Goal: Task Accomplishment & Management: Manage account settings

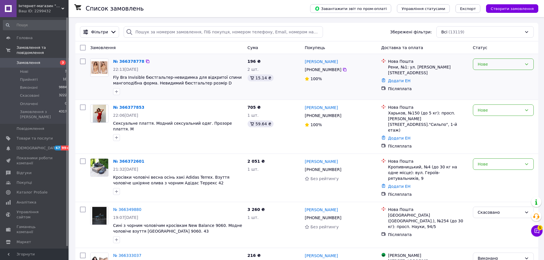
click at [501, 61] on div "Нове" at bounding box center [500, 64] width 44 height 6
click at [493, 74] on li "Прийнято" at bounding box center [504, 77] width 60 height 10
click at [500, 112] on div "Нове" at bounding box center [500, 110] width 44 height 6
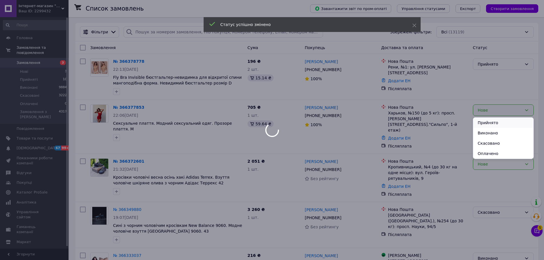
click at [489, 122] on li "Прийнято" at bounding box center [504, 123] width 60 height 10
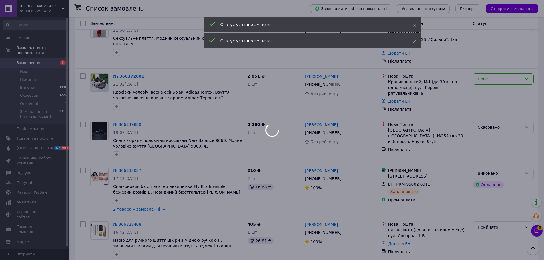
scroll to position [86, 0]
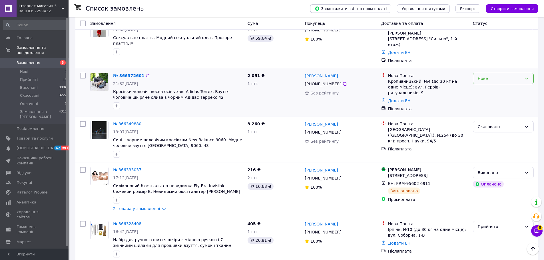
click at [509, 75] on div "Нове" at bounding box center [500, 78] width 44 height 6
click at [490, 78] on li "Прийнято" at bounding box center [504, 80] width 60 height 10
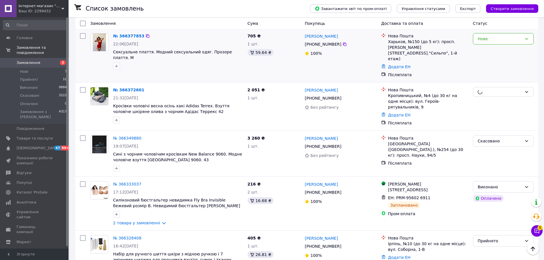
scroll to position [29, 0]
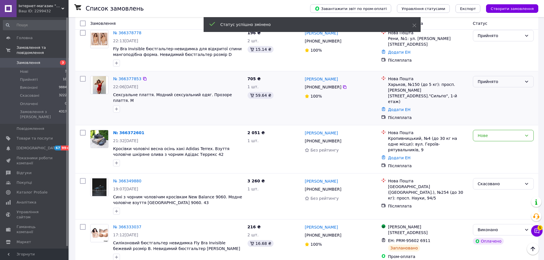
click at [508, 83] on div "Прийнято" at bounding box center [500, 82] width 44 height 6
click at [450, 115] on div "Післяплата" at bounding box center [428, 118] width 80 height 6
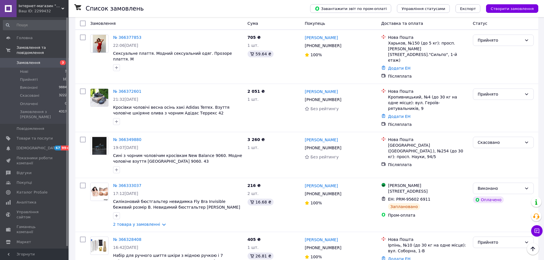
scroll to position [0, 0]
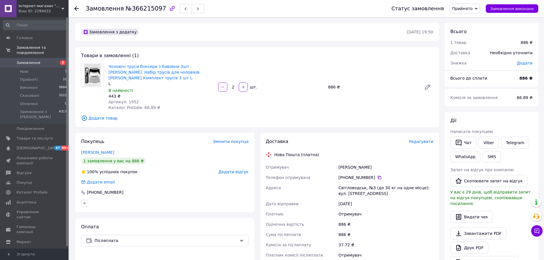
click at [131, 104] on span "Артикул: 1952" at bounding box center [124, 102] width 30 height 5
copy span "1952"
click at [462, 142] on button "Чат" at bounding box center [464, 143] width 26 height 12
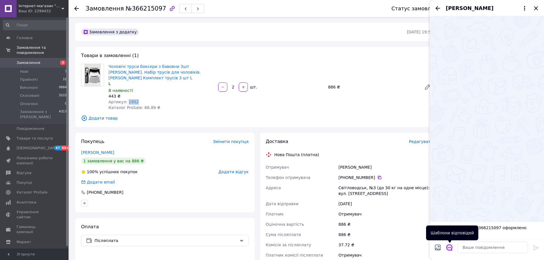
click at [450, 251] on icon "Відкрити шаблони відповідей" at bounding box center [450, 248] width 6 height 6
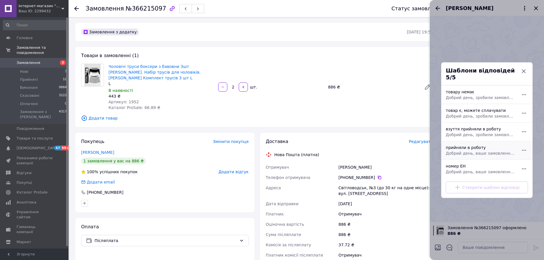
click at [466, 147] on div "прийняли в роботу Добрий день, ваше замовлення прийняли в роботу. Після відправ…" at bounding box center [481, 150] width 74 height 16
type textarea "Добрий день, ваше замовлення прийняли в роботу. Після відправлення надішлю Вам …"
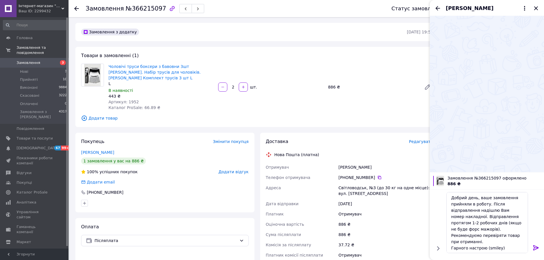
click at [537, 249] on icon at bounding box center [536, 248] width 7 height 7
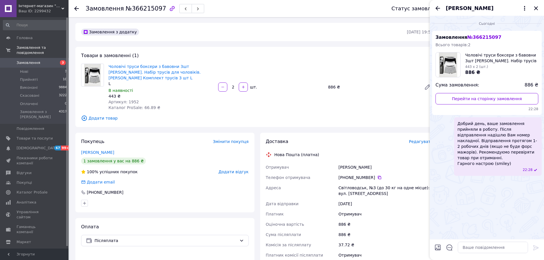
click at [269, 44] on div "Замовлення з додатку 11.10.2025 • 19:50 Товари в замовленні (1) Чоловічі труси …" at bounding box center [257, 216] width 369 height 387
click at [535, 9] on icon "Закрити" at bounding box center [536, 8] width 4 height 4
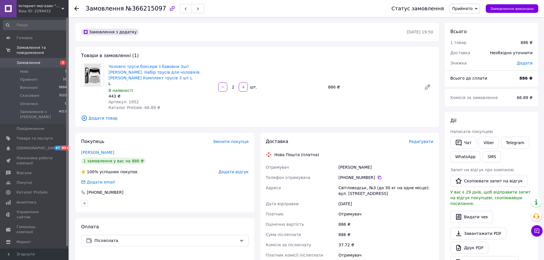
drag, startPoint x: 375, startPoint y: 178, endPoint x: 396, endPoint y: 175, distance: 21.1
click at [378, 178] on icon at bounding box center [379, 177] width 3 height 3
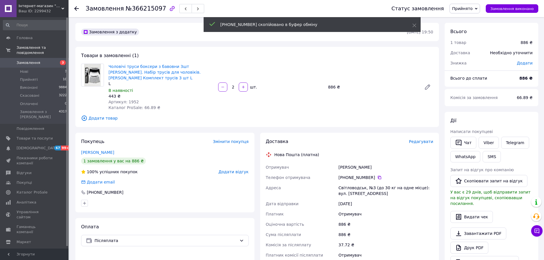
click at [353, 166] on div "Семенюк Оксана" at bounding box center [385, 167] width 97 height 10
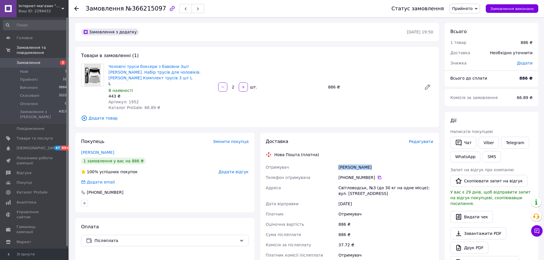
click at [353, 166] on div "Семенюк Оксана" at bounding box center [385, 167] width 97 height 10
copy div "Семенюк Оксана"
copy div "Адреса Світловодськ, №3 (до 30 кг на одне місце): вул. Ювілейна, 2"
drag, startPoint x: 370, startPoint y: 193, endPoint x: 336, endPoint y: 185, distance: 34.4
click at [336, 185] on div "Отримувач Семенюк Оксана Телефон отримувача +380 97 309 34 01   Адреса Світлово…" at bounding box center [350, 211] width 170 height 98
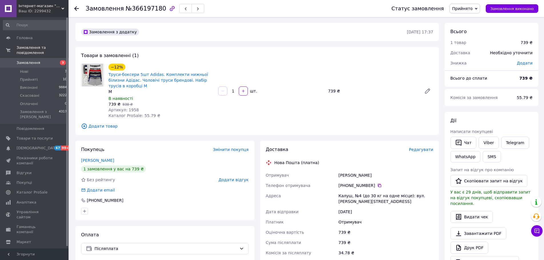
click at [131, 110] on span "Артикул: 1958" at bounding box center [124, 110] width 30 height 5
copy span "1958"
click at [377, 186] on icon at bounding box center [379, 185] width 5 height 5
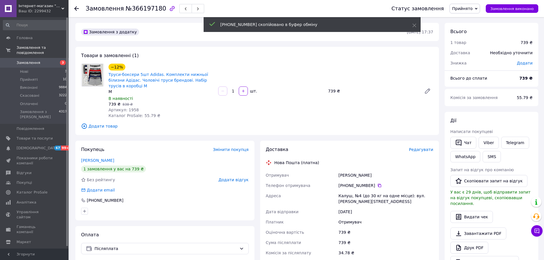
click at [360, 175] on div "Гаталевич Василь" at bounding box center [385, 175] width 97 height 10
click at [359, 175] on div "Гаталевич Василь" at bounding box center [385, 175] width 97 height 10
copy div "Гаталевич Василь"
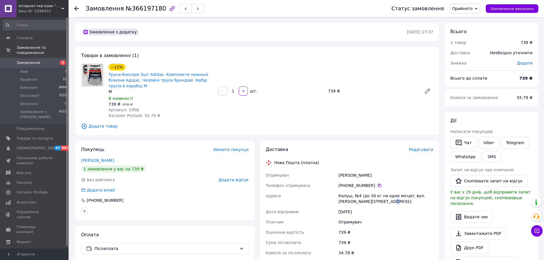
click at [373, 203] on div "Калуш, №4 (до 30 кг на одне місце): вул. Богдана Хмельницького, 31" at bounding box center [385, 199] width 97 height 16
drag, startPoint x: 339, startPoint y: 197, endPoint x: 447, endPoint y: 203, distance: 107.9
click at [387, 203] on div "Калуш, №4 (до 30 кг на одне місце): вул. Богдана Хмельницького, 31" at bounding box center [385, 199] width 97 height 16
copy div "Калуш, №4 (до 30 кг на одне місце): вул. Богдана Хмельницького, 31"
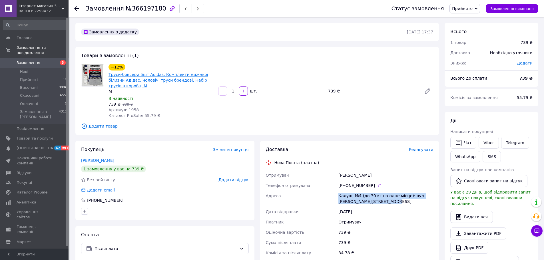
click at [167, 75] on link "Труси-боксери 5шт Adidas. Комплекти нижньої білизни Адідас. Чоловічі труси брен…" at bounding box center [159, 80] width 100 height 16
drag, startPoint x: 459, startPoint y: 144, endPoint x: 462, endPoint y: 141, distance: 4.8
click at [459, 144] on icon "button" at bounding box center [459, 142] width 7 height 7
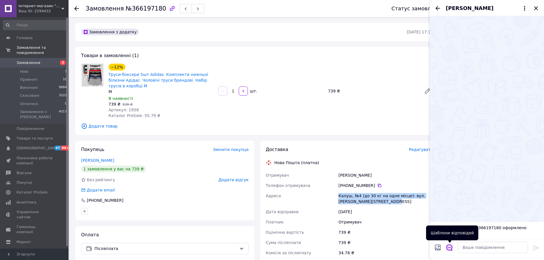
click at [452, 250] on icon "Відкрити шаблони відповідей" at bounding box center [450, 248] width 6 height 6
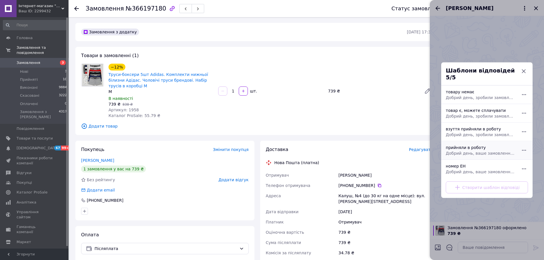
click at [476, 150] on span "Добрий день, ваше замовлення прийняли в роботу. Після відправлення надішлю Вам …" at bounding box center [481, 153] width 70 height 6
type textarea "Добрий день, ваше замовлення прийняли в роботу. Після відправлення надішлю Вам …"
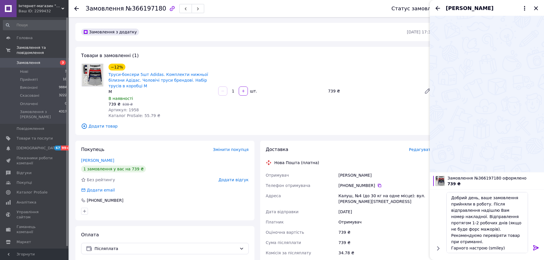
click at [536, 249] on icon at bounding box center [536, 247] width 5 height 5
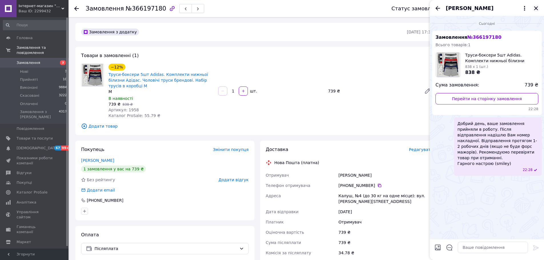
click at [534, 7] on icon "Закрити" at bounding box center [536, 8] width 7 height 7
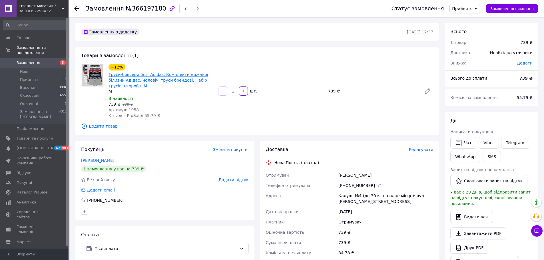
click at [162, 80] on link "Труси-боксери 5шт Adidas. Комплекти нижньої білизни Адідас. Чоловічі труси брен…" at bounding box center [159, 80] width 100 height 16
click at [464, 139] on button "Чат" at bounding box center [464, 143] width 26 height 12
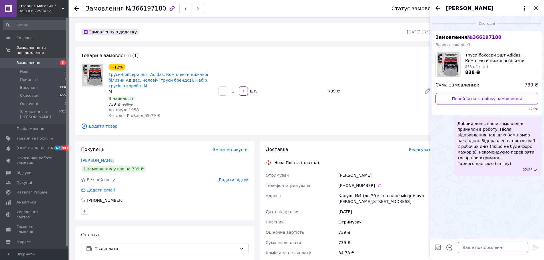
click at [480, 246] on textarea at bounding box center [493, 247] width 70 height 11
paste textarea "M – гумка 32-33 см. на обхват стегон 71 – 78 см."
type textarea "M – гумка 32-33 см. на обхват стегон 71 – 78 см."
click at [536, 248] on icon at bounding box center [536, 248] width 7 height 7
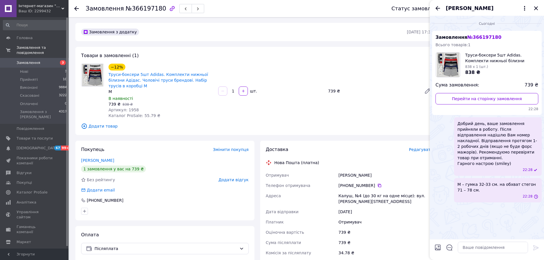
scroll to position [0, 0]
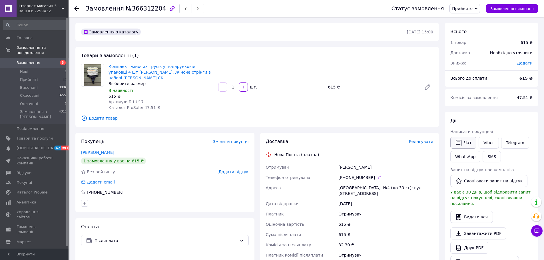
click at [464, 141] on button "Чат" at bounding box center [464, 143] width 26 height 12
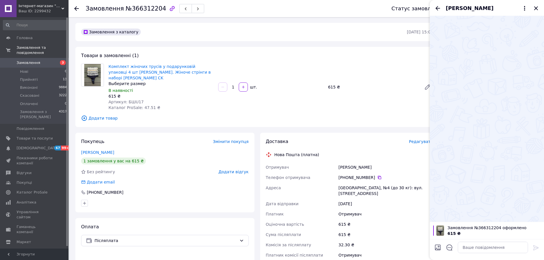
click at [454, 247] on div at bounding box center [450, 249] width 12 height 14
click at [450, 247] on icon "Відкрити шаблони відповідей" at bounding box center [450, 248] width 6 height 6
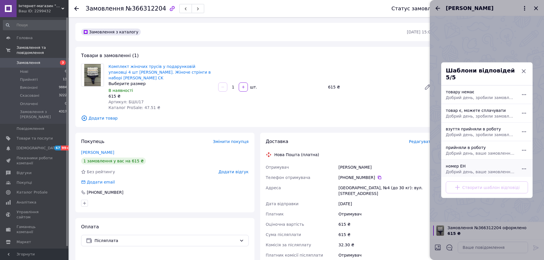
click at [463, 161] on div "номер ЕН Добрий день, ваше замовлення прийняли в роботу. ваш номер ЕН за яким б…" at bounding box center [481, 169] width 74 height 16
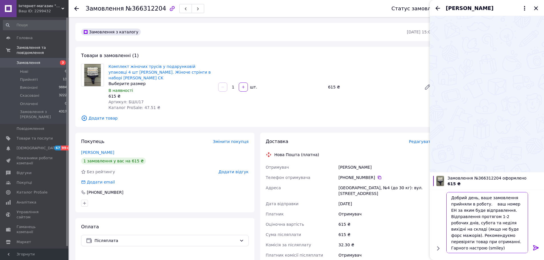
drag, startPoint x: 499, startPoint y: 209, endPoint x: 523, endPoint y: 245, distance: 43.4
click at [523, 245] on textarea "Добрий день, ваше замовлення прийняли в роботу. ваш номер ЕН за яким буде відпр…" at bounding box center [488, 222] width 82 height 61
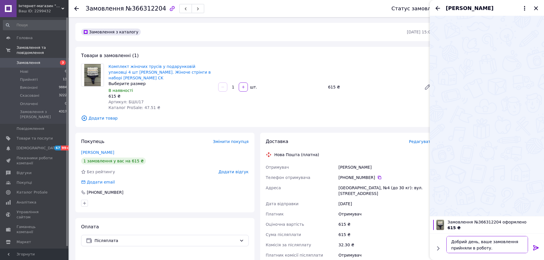
type textarea "Добрий день, ваше замовлення прийняли в роботу."
click at [534, 245] on icon at bounding box center [536, 248] width 7 height 7
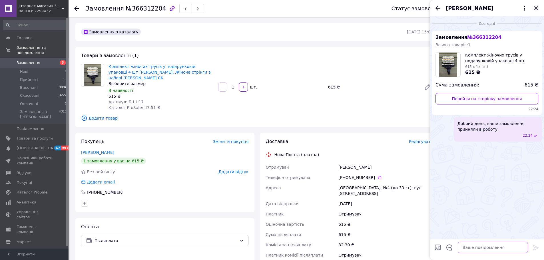
click at [497, 244] on textarea at bounding box center [493, 247] width 70 height 11
type textarea "не вибрали розмір"
type textarea "Вас який розмір цікавить?"
click at [439, 8] on icon "Назад" at bounding box center [438, 8] width 5 height 4
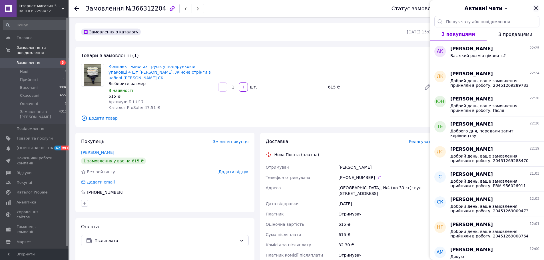
click at [537, 9] on icon "Закрити" at bounding box center [536, 8] width 4 height 4
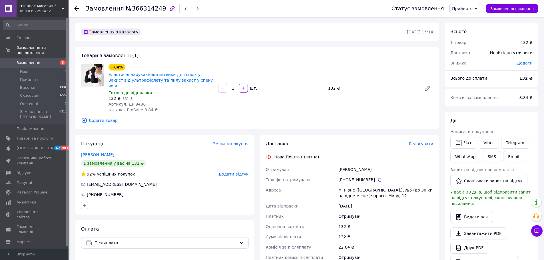
click at [140, 102] on span "Артикул: ДР 9486" at bounding box center [127, 104] width 37 height 5
click at [136, 102] on span "Артикул: ДР 9486" at bounding box center [127, 104] width 37 height 5
copy span "9486"
click at [377, 178] on icon at bounding box center [379, 180] width 5 height 5
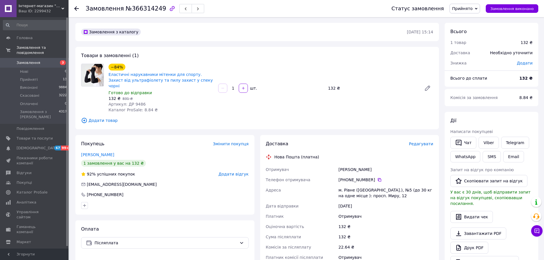
click at [423, 142] on span "Редагувати" at bounding box center [421, 144] width 24 height 5
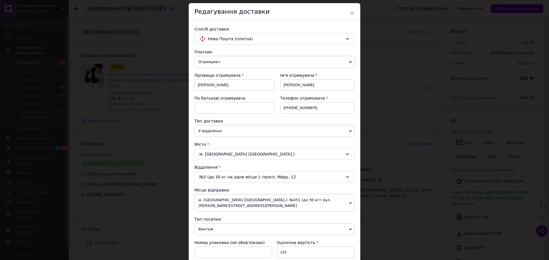
scroll to position [176, 0]
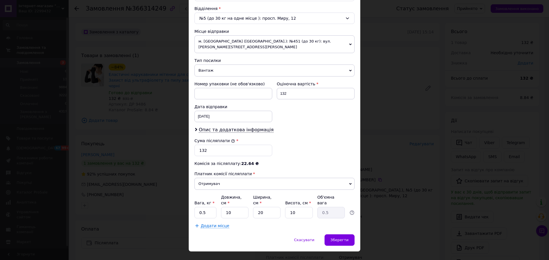
click at [224, 127] on span "Опис та додаткова інформація" at bounding box center [236, 130] width 75 height 6
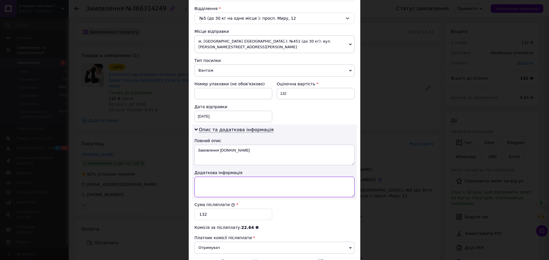
click at [215, 177] on textarea at bounding box center [274, 187] width 160 height 21
paste textarea "9486 1"
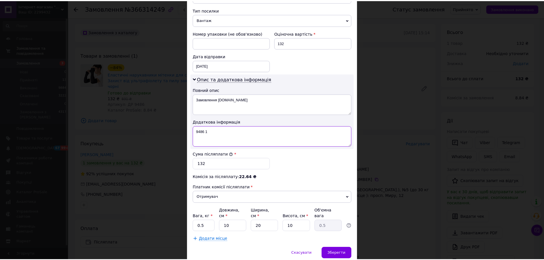
scroll to position [240, 0]
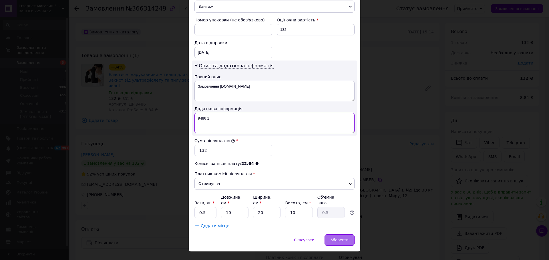
type textarea "9486 1"
drag, startPoint x: 340, startPoint y: 224, endPoint x: 342, endPoint y: 229, distance: 4.8
click at [341, 235] on div "Зберегти" at bounding box center [339, 240] width 30 height 11
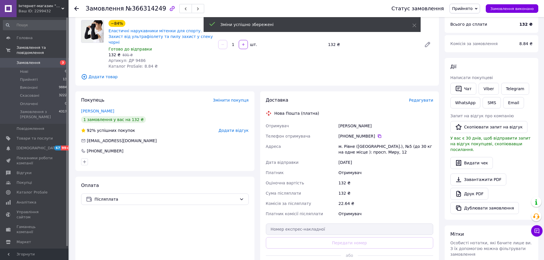
scroll to position [57, 0]
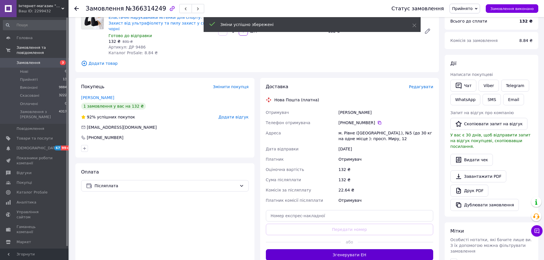
click at [365, 249] on button "Згенерувати ЕН" at bounding box center [350, 254] width 168 height 11
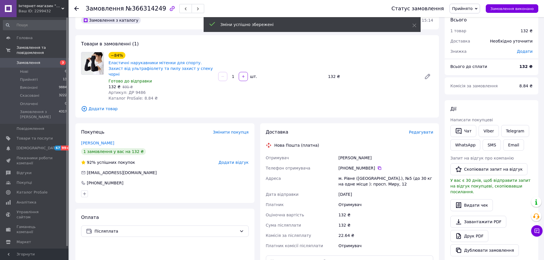
scroll to position [0, 0]
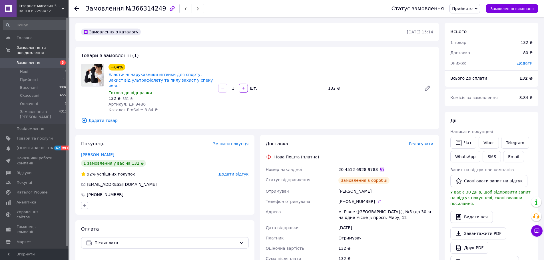
click at [381, 168] on icon at bounding box center [382, 169] width 3 height 3
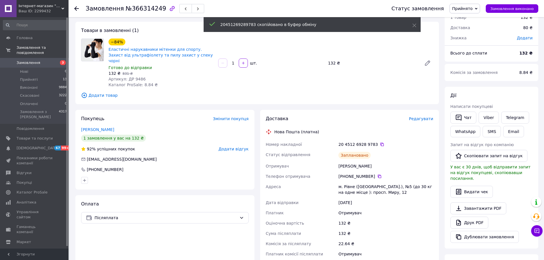
scroll to position [29, 0]
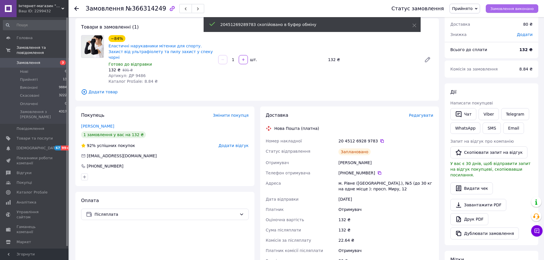
click at [512, 7] on span "Замовлення виконано" at bounding box center [512, 9] width 43 height 4
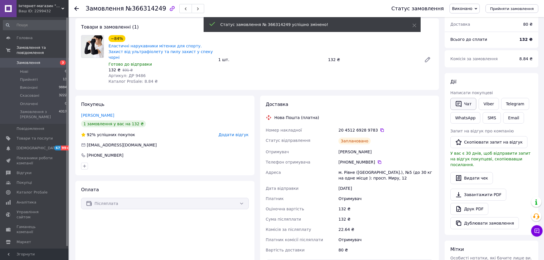
click at [468, 103] on button "Чат" at bounding box center [464, 104] width 26 height 12
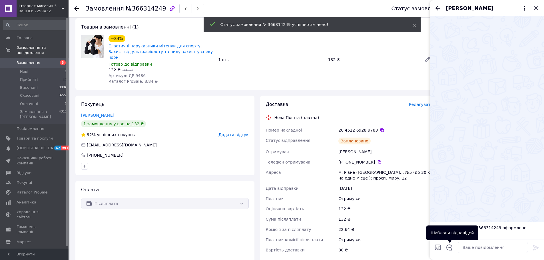
drag, startPoint x: 451, startPoint y: 247, endPoint x: 457, endPoint y: 231, distance: 17.9
click at [451, 248] on icon "Відкрити шаблони відповідей" at bounding box center [450, 248] width 6 height 6
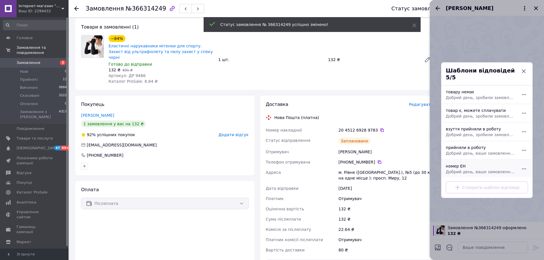
click at [458, 166] on div "номер ЕН Добрий день, ваше замовлення прийняли в роботу. ваш номер ЕН за яким б…" at bounding box center [481, 169] width 74 height 16
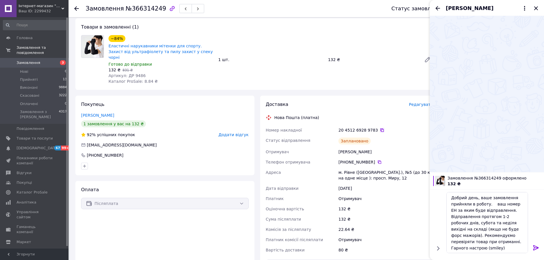
click at [380, 128] on icon at bounding box center [382, 130] width 5 height 5
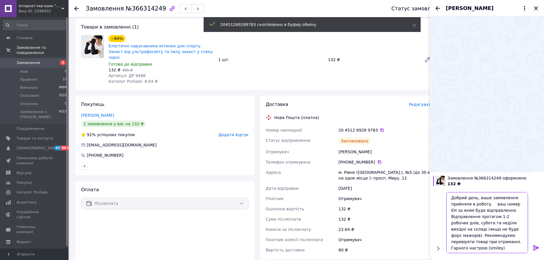
click at [488, 202] on textarea "Добрий день, ваше замовлення прийняли в роботу. ваш номер ЕН за яким буде відпр…" at bounding box center [488, 222] width 82 height 61
paste textarea "20451269289783"
type textarea "Добрий день, ваше замовлення прийняли в роботу. 20451269289783 ваш номер ЕН за …"
click at [536, 246] on icon at bounding box center [536, 248] width 7 height 7
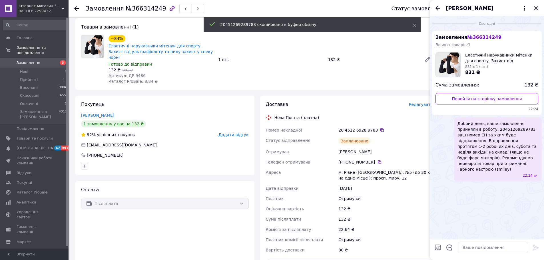
click at [540, 8] on div "Любомир Карплюк" at bounding box center [487, 8] width 114 height 16
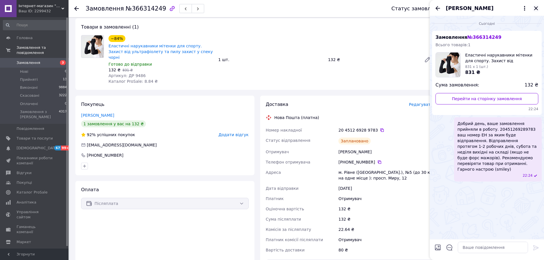
click at [538, 8] on icon "Закрити" at bounding box center [536, 8] width 7 height 7
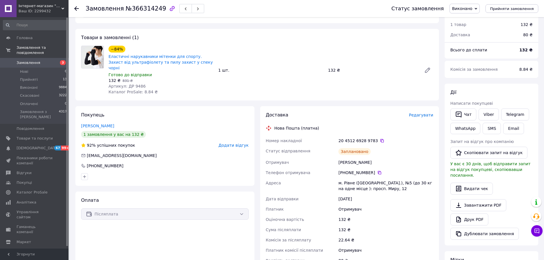
scroll to position [0, 0]
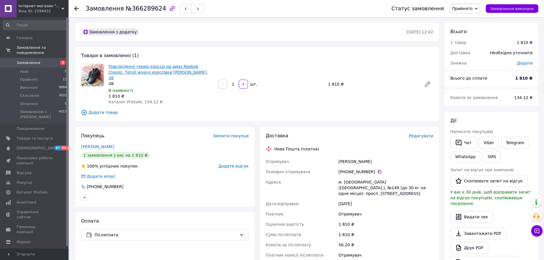
click at [151, 68] on link "Повсякденні термо кросси на зиму Reebok Classic. Теплі жіночі кроссівки [PERSON…" at bounding box center [158, 72] width 99 height 16
click at [461, 143] on icon "button" at bounding box center [459, 143] width 6 height 6
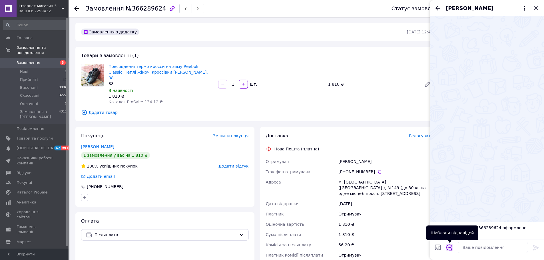
click at [450, 249] on icon "Відкрити шаблони відповідей" at bounding box center [450, 248] width 6 height 6
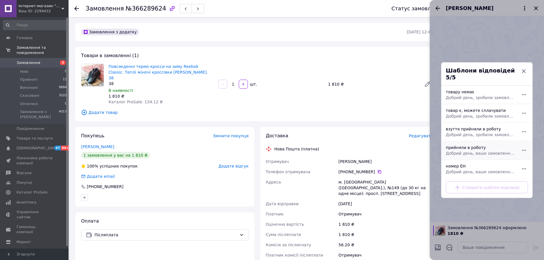
click at [462, 150] on span "Добрий день, ваше замовлення прийняли в роботу. Після відправлення надішлю Вам …" at bounding box center [481, 153] width 70 height 6
type textarea "Добрий день, ваше замовлення прийняли в роботу. Після відправлення надішлю Вам …"
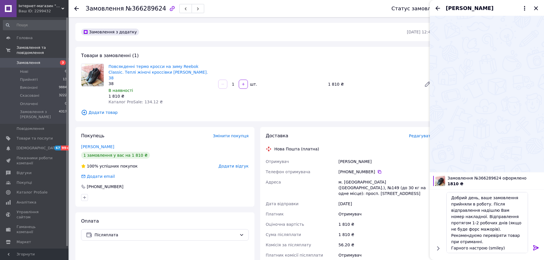
click at [536, 245] on icon at bounding box center [536, 248] width 7 height 7
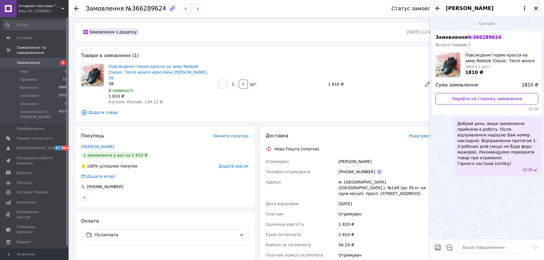
click at [538, 6] on icon "Закрити" at bounding box center [536, 8] width 7 height 7
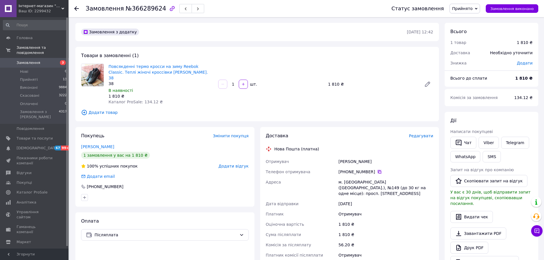
click at [378, 169] on div "[PHONE_NUMBER]" at bounding box center [386, 172] width 95 height 6
click at [377, 170] on icon at bounding box center [379, 172] width 5 height 5
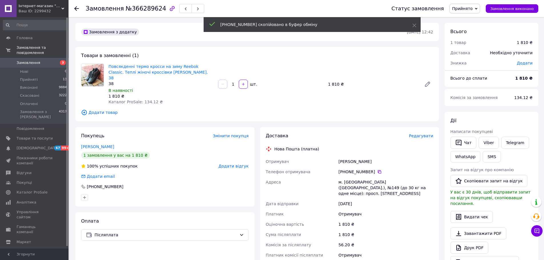
click at [333, 157] on div "Отримувач" at bounding box center [301, 162] width 73 height 10
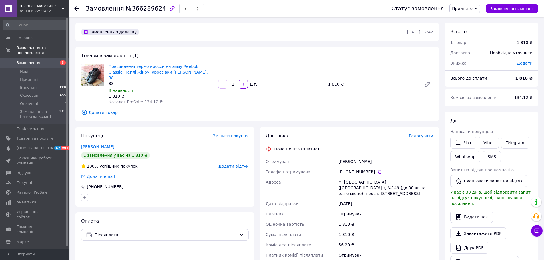
click at [342, 157] on div "Новікова Юлія" at bounding box center [385, 162] width 97 height 10
click at [343, 157] on div "Новікова Юлія" at bounding box center [385, 162] width 97 height 10
copy div "Новікова Юлія"
copy div "Адреса м. Київ (Київська обл.), №149 (до 30 кг на одне місце): просп. Червоної …"
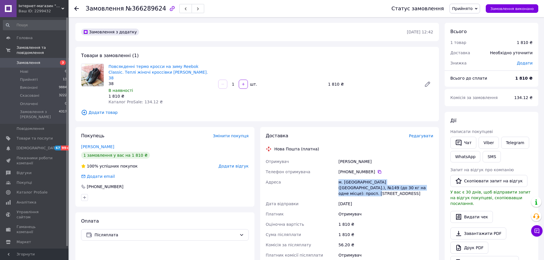
drag, startPoint x: 408, startPoint y: 183, endPoint x: 336, endPoint y: 178, distance: 71.6
click at [336, 178] on div "Отримувач Новікова Юлія Телефон отримувача +380 98 971 76 60   Адреса м. Київ (…" at bounding box center [350, 209] width 170 height 104
drag, startPoint x: 461, startPoint y: 147, endPoint x: 466, endPoint y: 144, distance: 5.3
click at [462, 147] on button "Чат" at bounding box center [464, 143] width 26 height 12
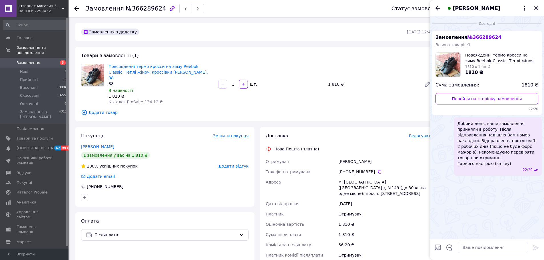
click at [388, 65] on div "Повсякденні термо кросси на зиму Reebok Classic. Теплі жіночі кроссівки єврозим…" at bounding box center [270, 84] width 329 height 43
click at [536, 7] on icon "Закрити" at bounding box center [536, 8] width 7 height 7
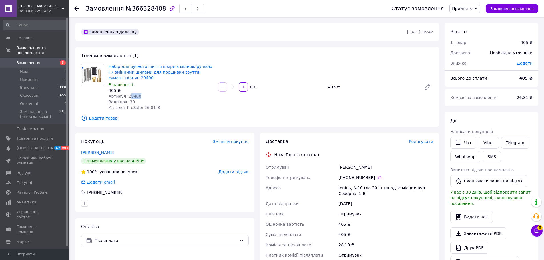
drag, startPoint x: 127, startPoint y: 97, endPoint x: 141, endPoint y: 97, distance: 14.3
click at [141, 97] on div "Артикул: 29400" at bounding box center [161, 96] width 105 height 6
copy span "9400"
click at [377, 177] on icon at bounding box center [379, 177] width 5 height 5
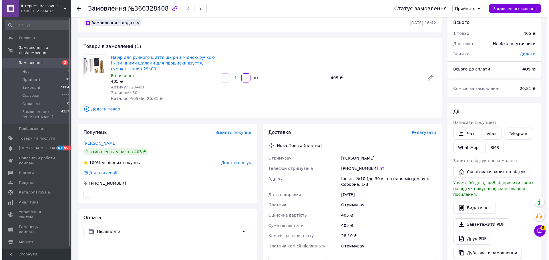
scroll to position [29, 0]
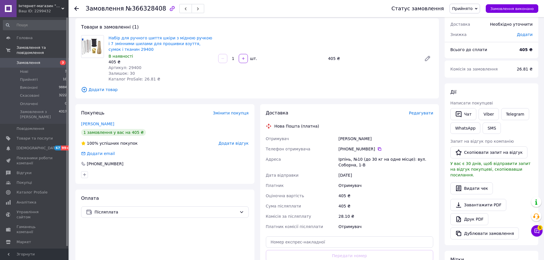
click at [421, 116] on div "Редагувати" at bounding box center [421, 113] width 24 height 6
click at [421, 113] on span "Редагувати" at bounding box center [421, 113] width 24 height 5
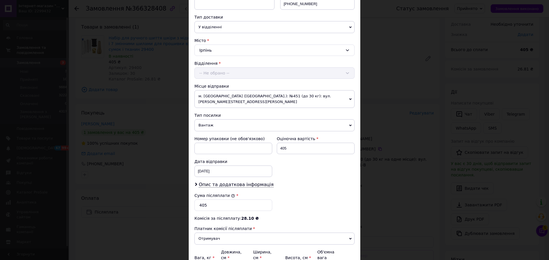
scroll to position [176, 0]
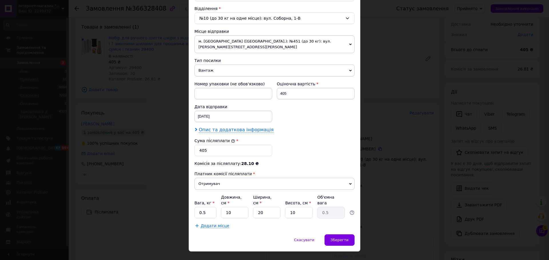
click at [225, 127] on span "Опис та додаткова інформація" at bounding box center [236, 130] width 75 height 6
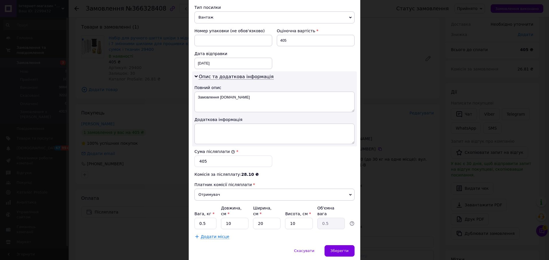
scroll to position [240, 0]
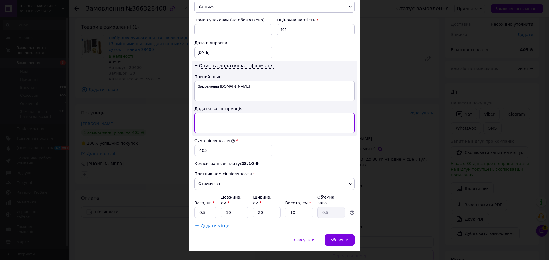
click at [215, 115] on textarea at bounding box center [274, 123] width 160 height 21
paste textarea "9400 1"
type textarea "9400 1"
click at [339, 235] on div "Зберегти" at bounding box center [339, 240] width 30 height 11
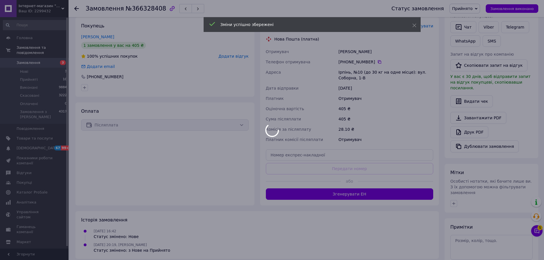
scroll to position [143, 0]
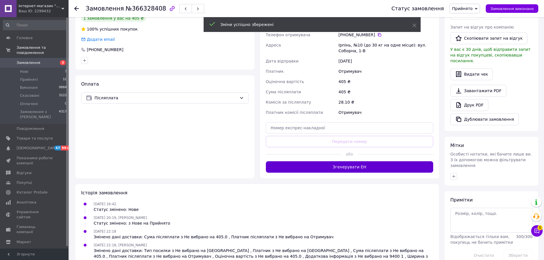
click at [344, 166] on button "Згенерувати ЕН" at bounding box center [350, 166] width 168 height 11
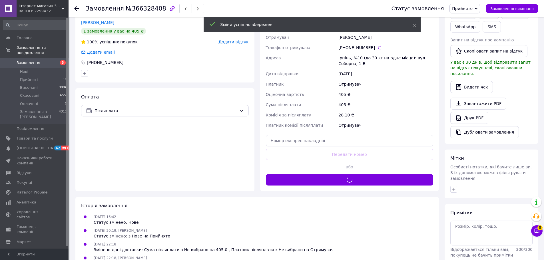
scroll to position [86, 0]
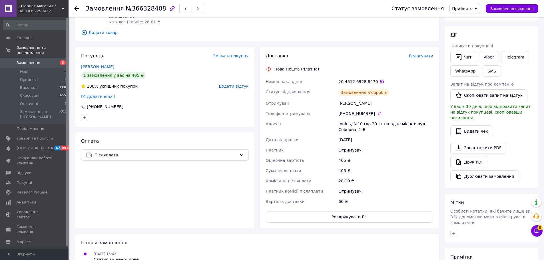
click at [380, 81] on icon at bounding box center [382, 81] width 5 height 5
click at [518, 9] on span "Замовлення виконано" at bounding box center [512, 9] width 43 height 4
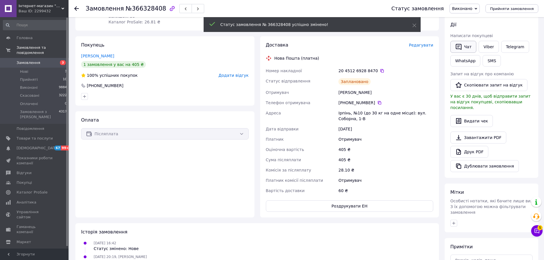
click at [464, 48] on button "Чат" at bounding box center [464, 47] width 26 height 12
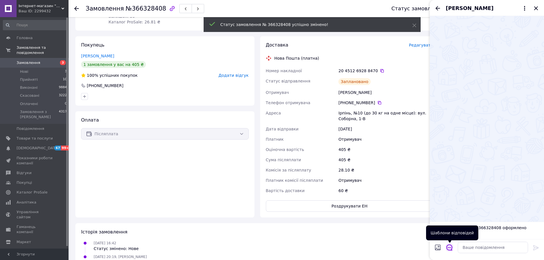
click at [449, 247] on icon "Відкрити шаблони відповідей" at bounding box center [450, 248] width 6 height 6
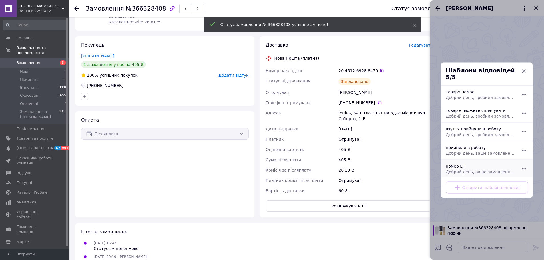
click at [464, 169] on span "Добрий день, ваше замовлення прийняли в роботу. ваш номер ЕН за яким буде відпр…" at bounding box center [481, 172] width 70 height 6
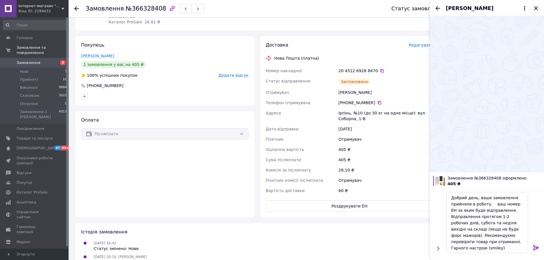
click at [379, 70] on div "20 4512 6928 8470" at bounding box center [386, 71] width 95 height 6
click at [380, 70] on icon at bounding box center [382, 71] width 5 height 5
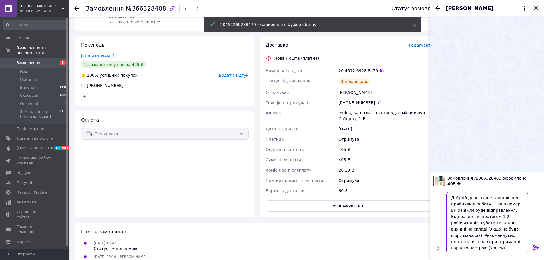
click at [490, 204] on textarea "Добрий день, ваше замовлення прийняли в роботу. ваш номер ЕН за яким буде відпр…" at bounding box center [488, 222] width 82 height 61
paste textarea "20451269288470"
type textarea "Добрий день, ваше замовлення прийняли в роботу. 20451269288470 ваш номер ЕН за …"
click at [533, 245] on icon at bounding box center [536, 248] width 7 height 7
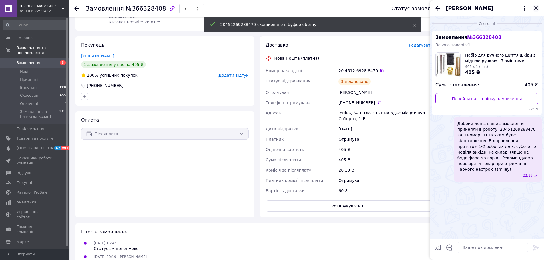
click at [537, 7] on icon "Закрити" at bounding box center [536, 8] width 7 height 7
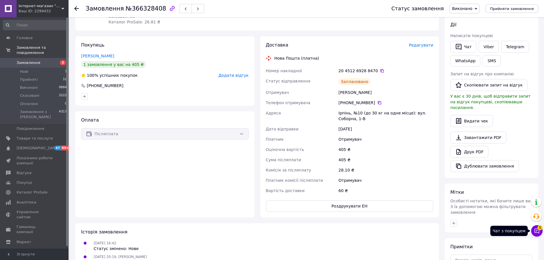
click at [540, 226] on span "5" at bounding box center [540, 227] width 5 height 5
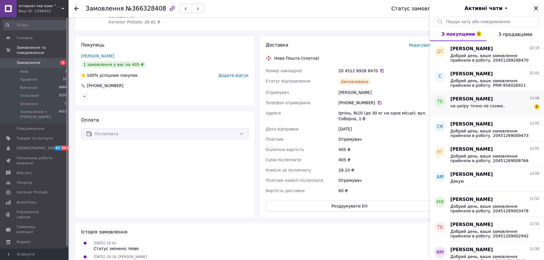
click at [468, 105] on span "на шкіру точно не схоже.." at bounding box center [478, 106] width 55 height 5
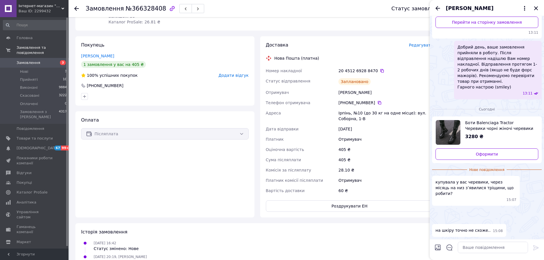
scroll to position [428, 0]
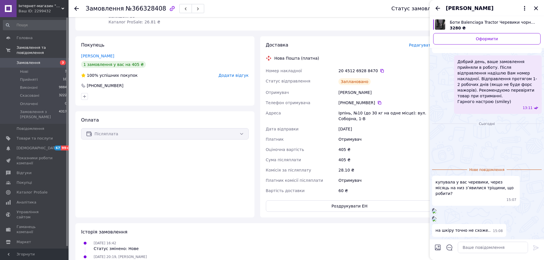
click at [437, 209] on img at bounding box center [434, 211] width 5 height 5
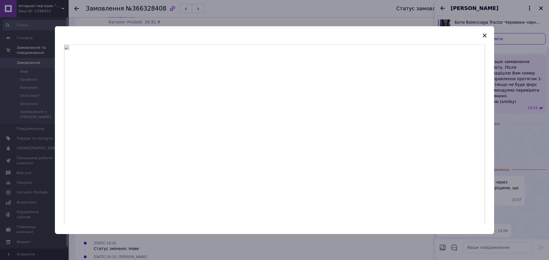
click at [516, 98] on div at bounding box center [274, 130] width 549 height 260
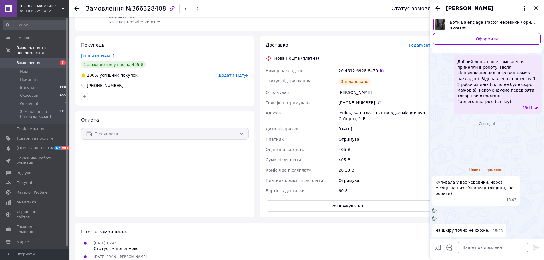
click at [476, 249] on textarea at bounding box center [493, 247] width 70 height 11
click at [483, 251] on textarea at bounding box center [493, 247] width 70 height 11
click at [489, 248] on textarea at bounding box center [493, 247] width 70 height 11
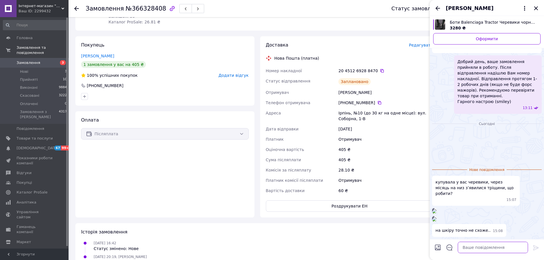
type textarea "Щ"
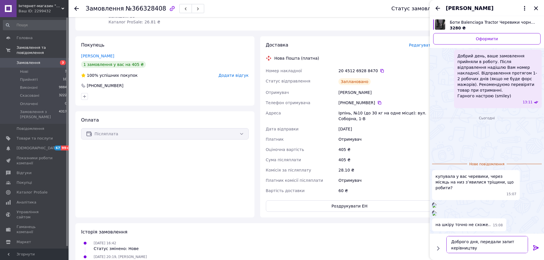
type textarea "Доброго дня, передали запит керівництву"
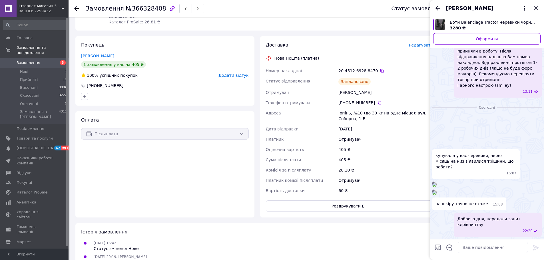
click at [437, 11] on icon "Назад" at bounding box center [438, 8] width 7 height 7
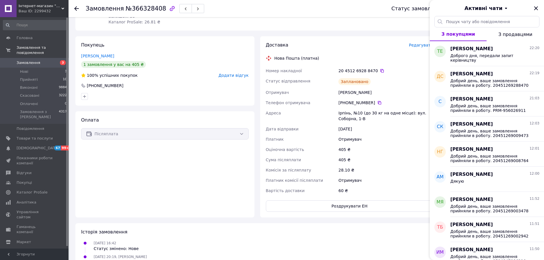
click at [540, 6] on div "Активні чати" at bounding box center [487, 8] width 114 height 16
click at [538, 7] on icon "Закрити" at bounding box center [536, 8] width 4 height 4
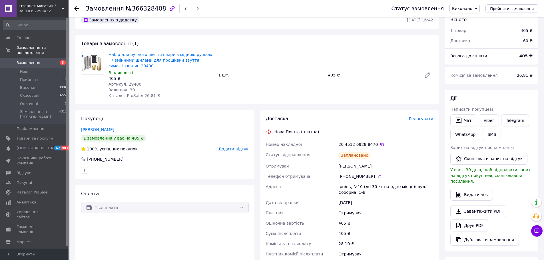
scroll to position [0, 0]
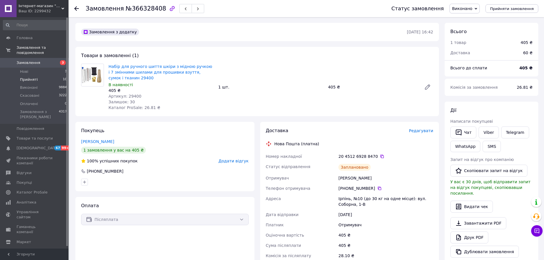
click at [29, 77] on span "Прийняті" at bounding box center [29, 79] width 18 height 5
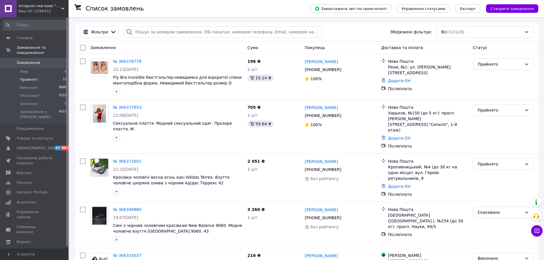
click at [37, 76] on li "Прийняті 11" at bounding box center [35, 80] width 70 height 8
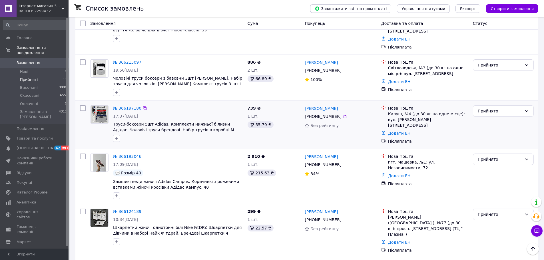
scroll to position [330, 0]
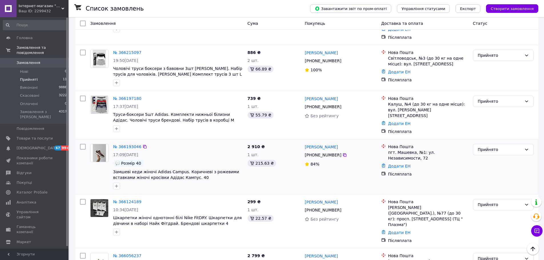
click at [98, 152] on div at bounding box center [99, 167] width 23 height 50
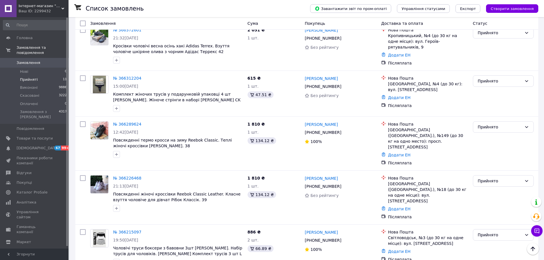
scroll to position [130, 0]
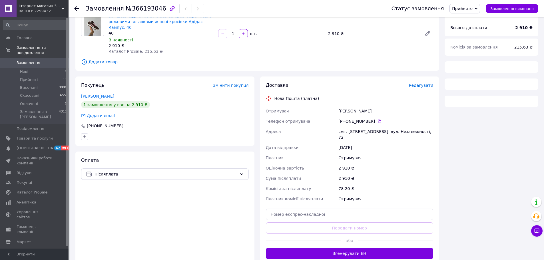
scroll to position [67, 0]
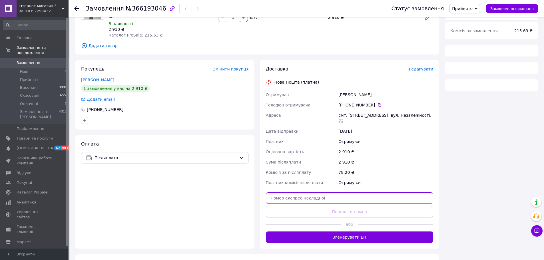
click at [331, 193] on input "text" at bounding box center [350, 198] width 168 height 11
paste input "20451269002242"
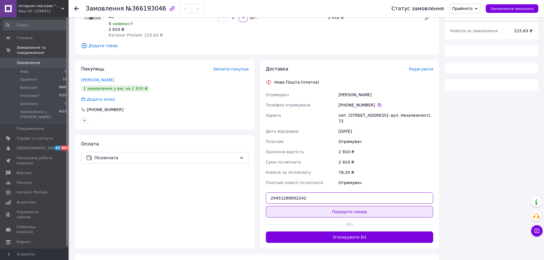
type input "20451269002242"
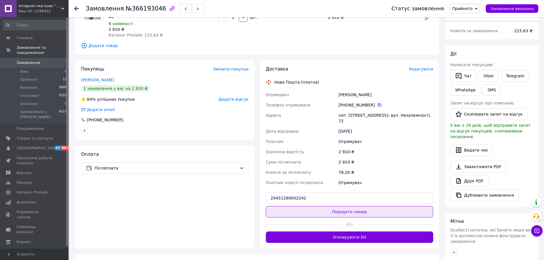
click at [341, 206] on button "Передати номер" at bounding box center [350, 211] width 168 height 11
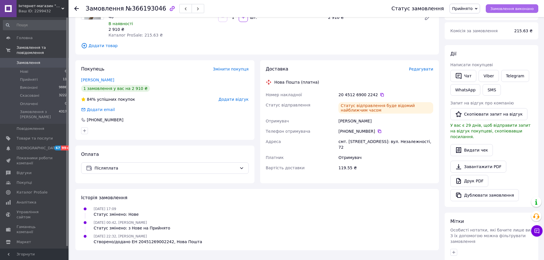
click at [516, 7] on span "Замовлення виконано" at bounding box center [512, 9] width 43 height 4
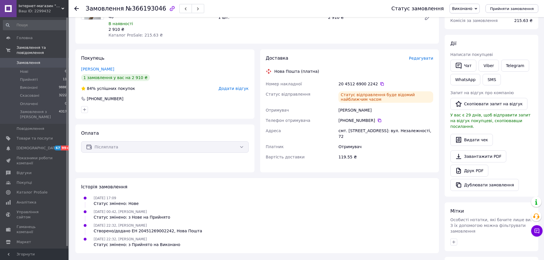
click at [119, 49] on div "Покупець Тэлэбэнэва Даша 1 замовлення у вас на 2 910 ₴ 84% успішних покупок Дод…" at bounding box center [164, 83] width 179 height 69
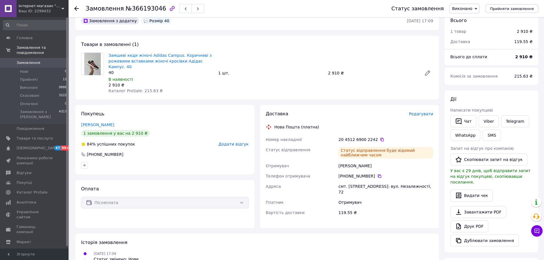
scroll to position [0, 0]
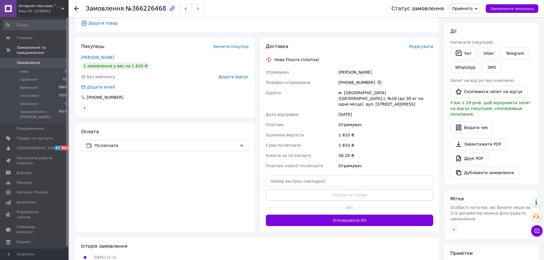
scroll to position [114, 0]
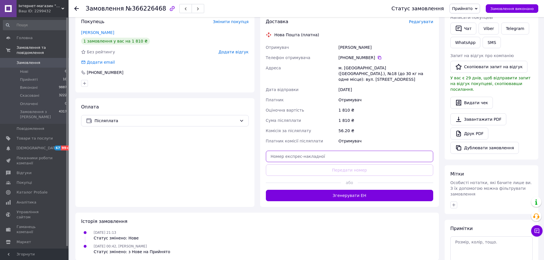
click at [335, 151] on input "text" at bounding box center [350, 156] width 168 height 11
paste input "20451268996077"
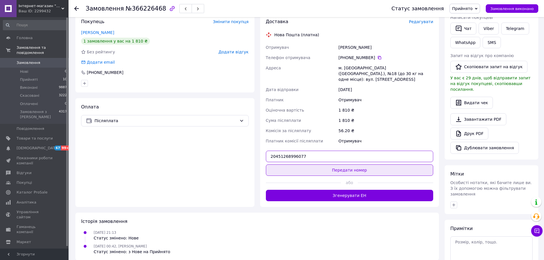
type input "20451268996077"
click at [339, 165] on button "Передати номер" at bounding box center [350, 170] width 168 height 11
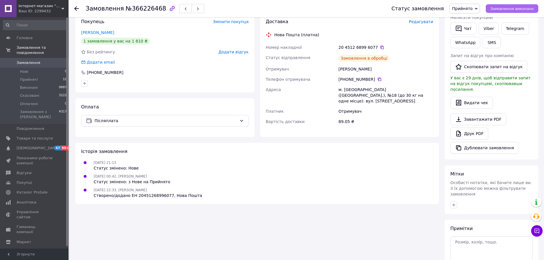
click at [514, 8] on span "Замовлення виконано" at bounding box center [512, 9] width 43 height 4
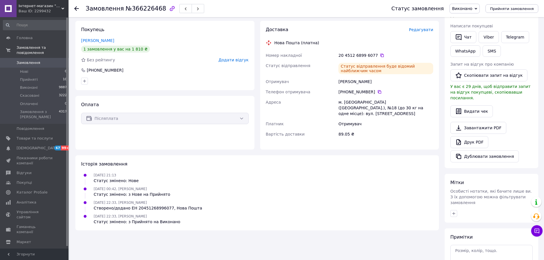
scroll to position [0, 0]
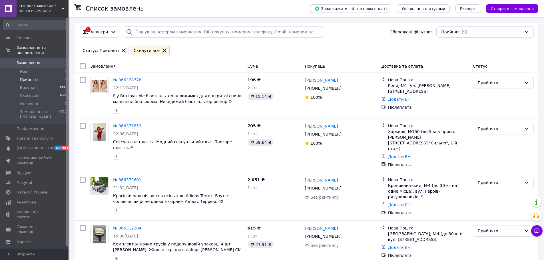
click at [27, 77] on span "Прийняті" at bounding box center [29, 79] width 18 height 5
click at [31, 76] on li "Прийняті 10" at bounding box center [35, 80] width 70 height 8
click at [34, 77] on span "Прийняті" at bounding box center [29, 79] width 18 height 5
